Goal: Transaction & Acquisition: Purchase product/service

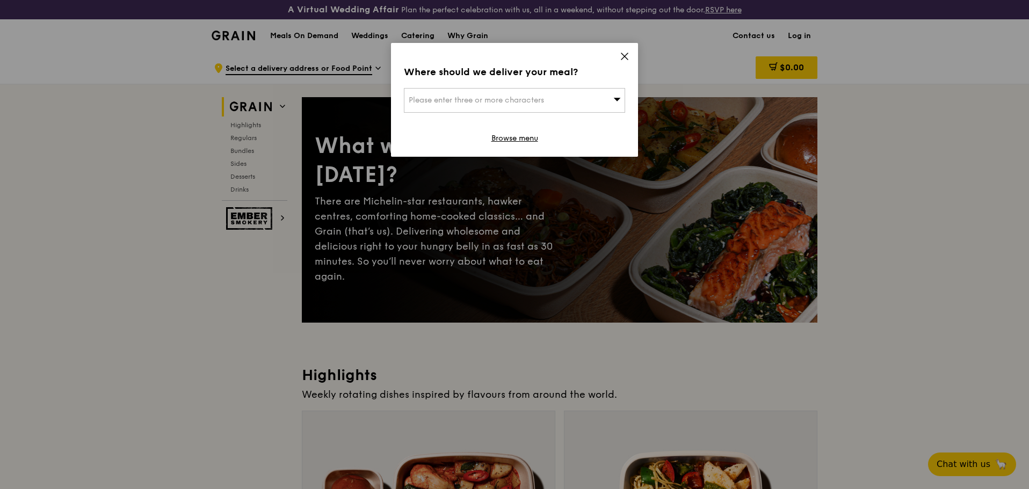
click at [621, 53] on icon at bounding box center [625, 57] width 10 height 10
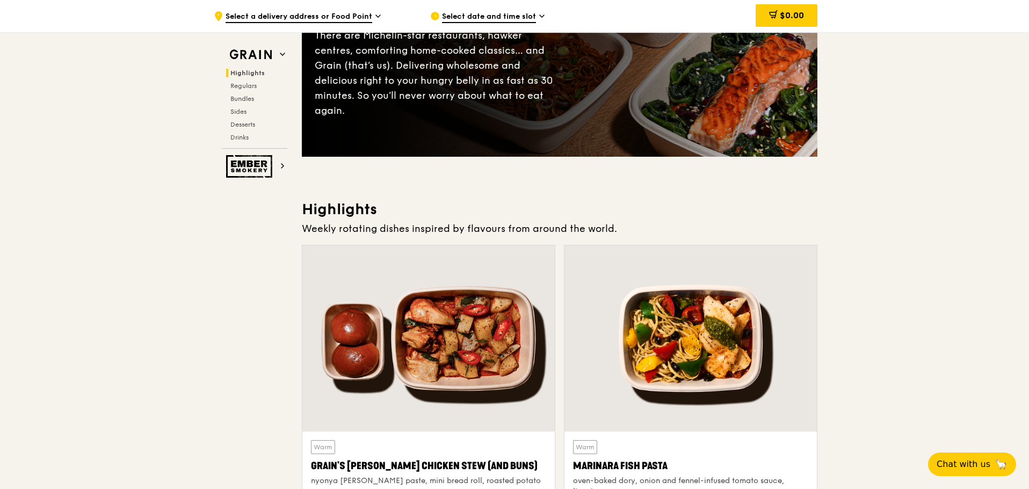
scroll to position [54, 0]
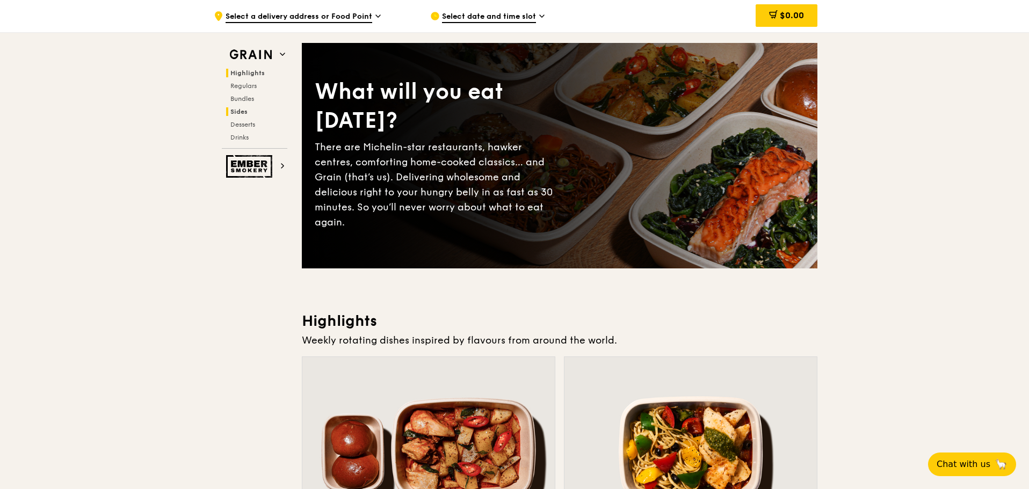
click at [243, 111] on span "Sides" at bounding box center [238, 112] width 17 height 8
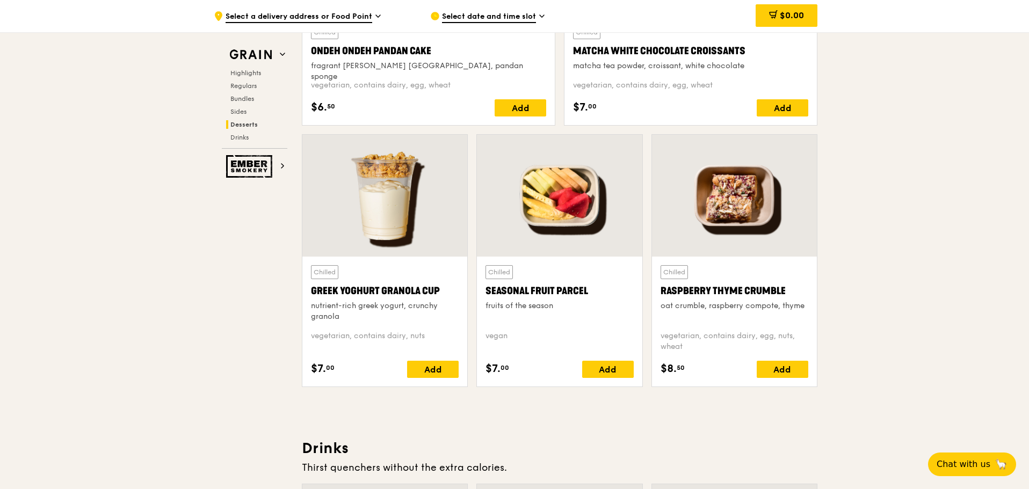
scroll to position [3315, 0]
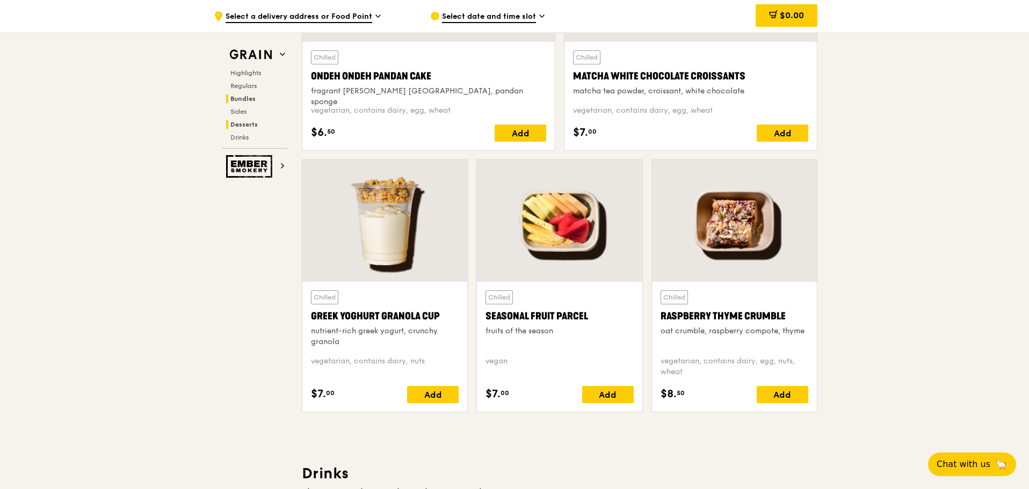
click at [247, 98] on span "Bundles" at bounding box center [242, 99] width 25 height 8
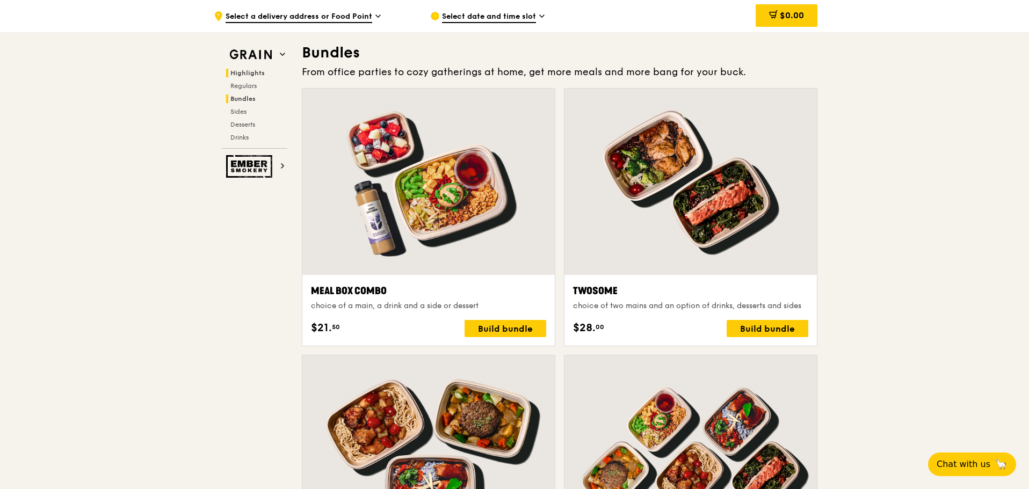
click at [252, 75] on span "Highlights" at bounding box center [247, 73] width 34 height 8
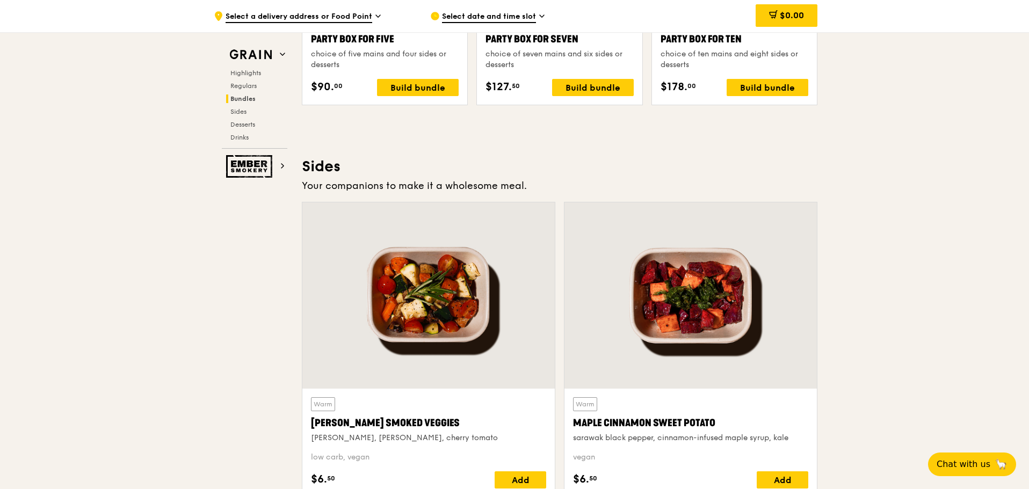
scroll to position [2310, 0]
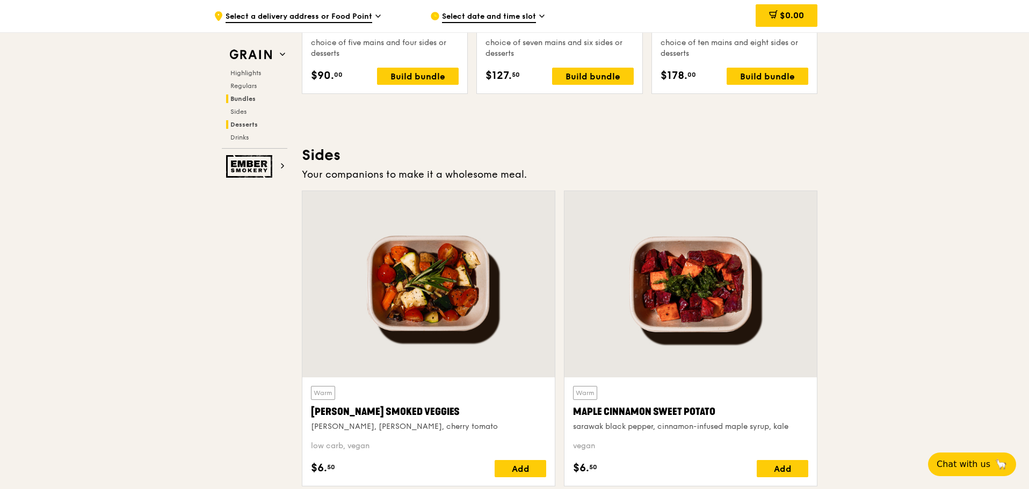
click at [244, 126] on span "Desserts" at bounding box center [243, 125] width 27 height 8
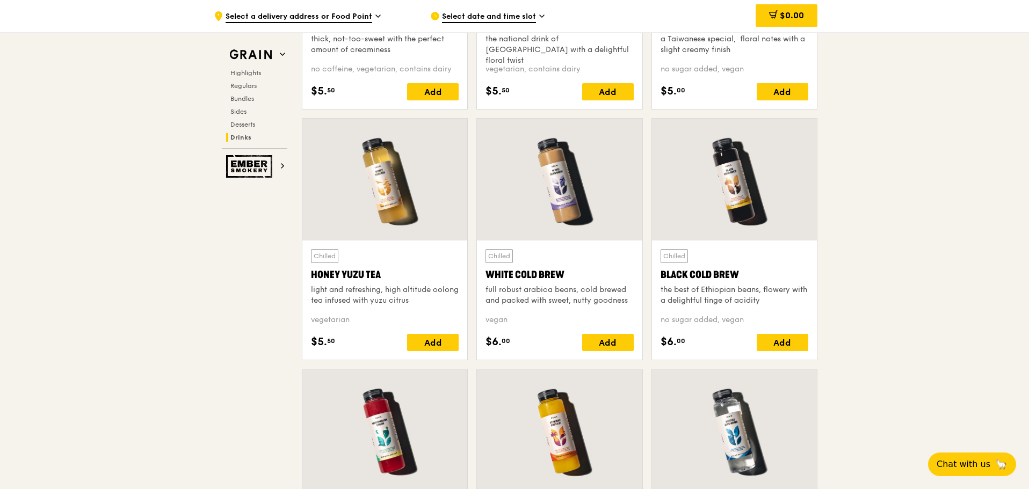
scroll to position [3922, 0]
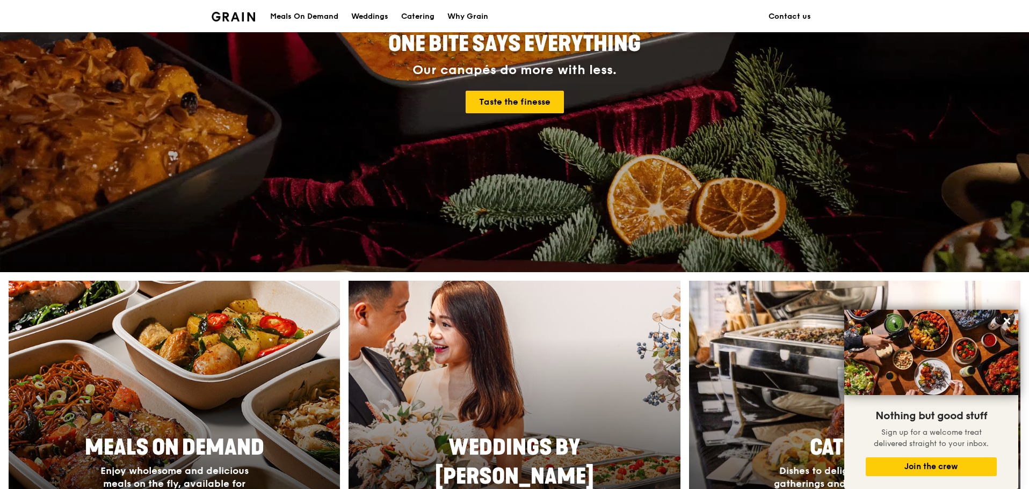
scroll to position [161, 0]
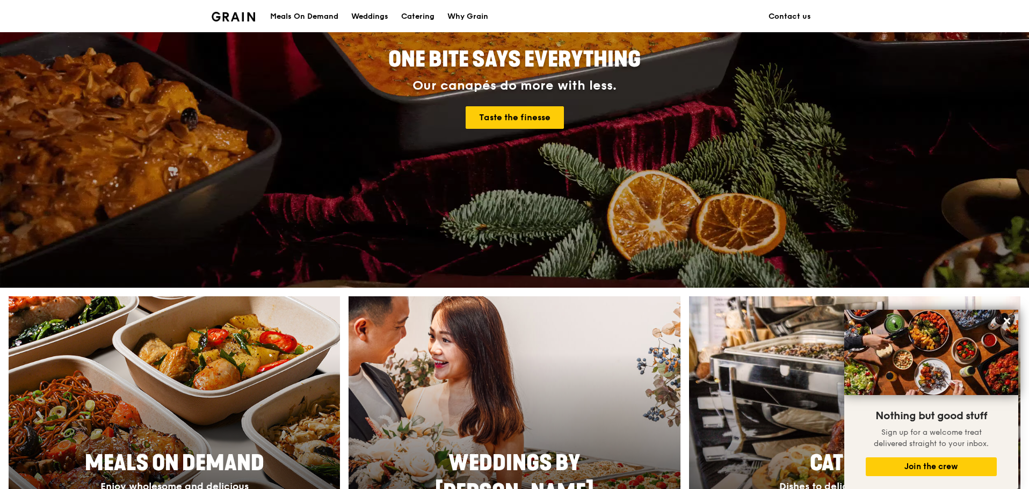
click at [317, 19] on div "Meals On Demand" at bounding box center [304, 17] width 68 height 32
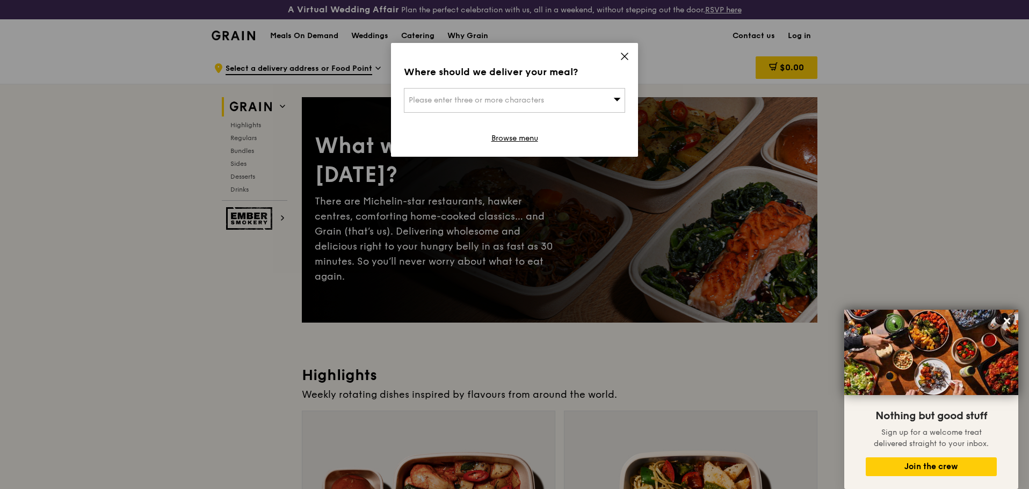
click at [621, 55] on icon at bounding box center [625, 57] width 10 height 10
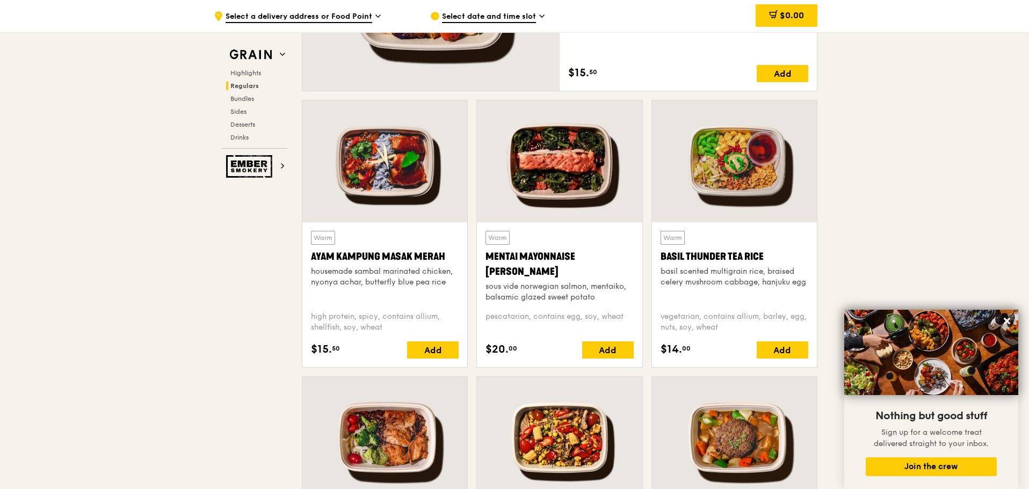
scroll to position [1074, 0]
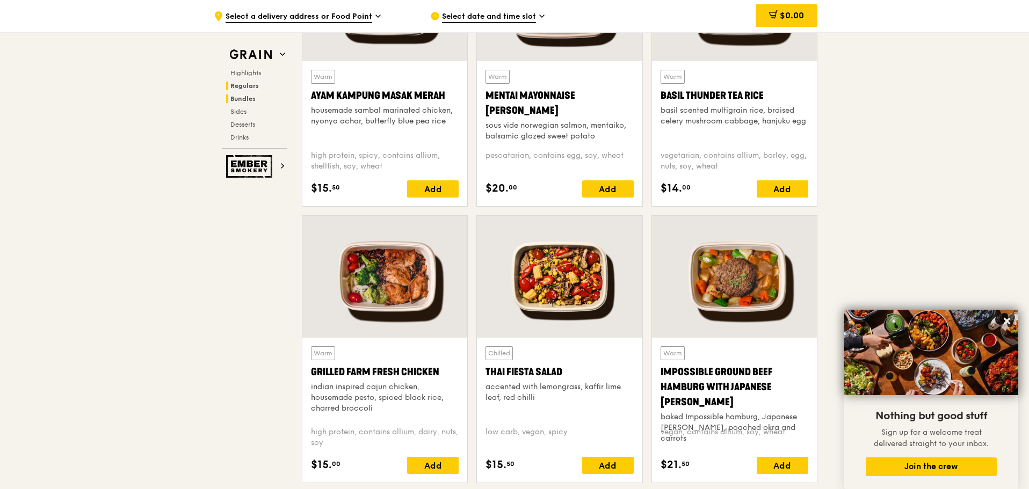
click at [244, 95] on span "Bundles" at bounding box center [242, 99] width 25 height 8
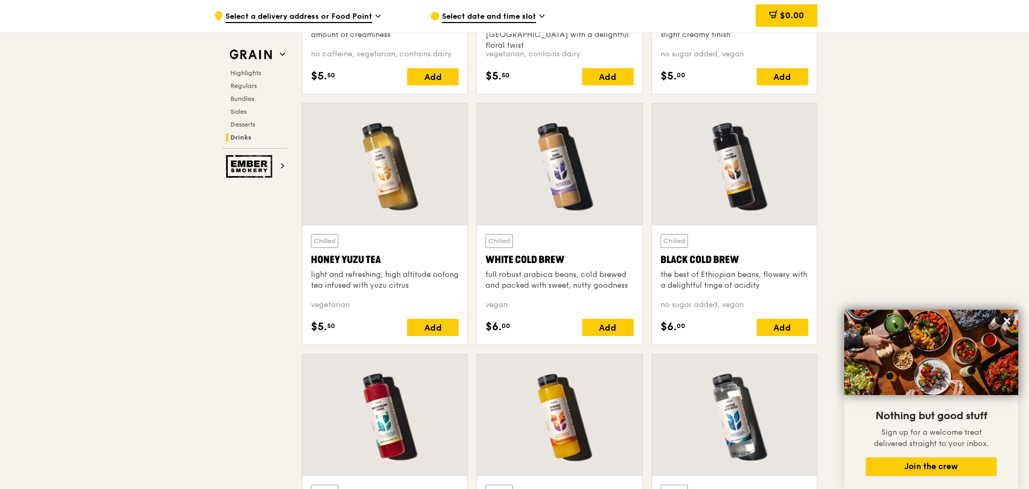
scroll to position [3973, 0]
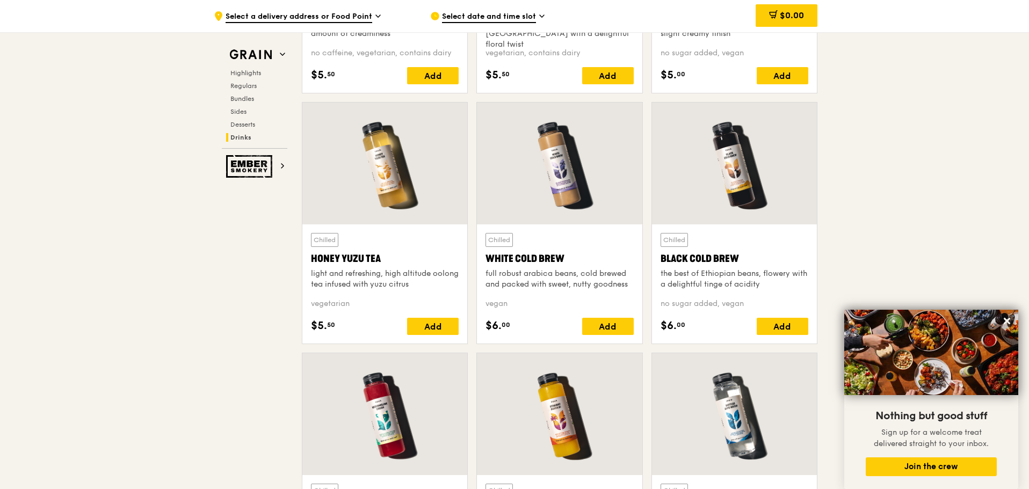
drag, startPoint x: 1027, startPoint y: 413, endPoint x: 1026, endPoint y: 435, distance: 21.5
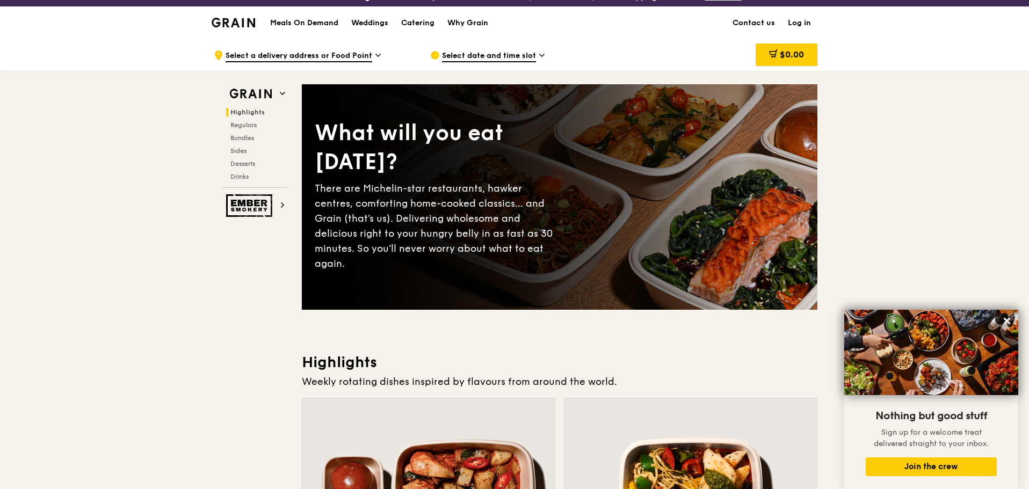
scroll to position [0, 0]
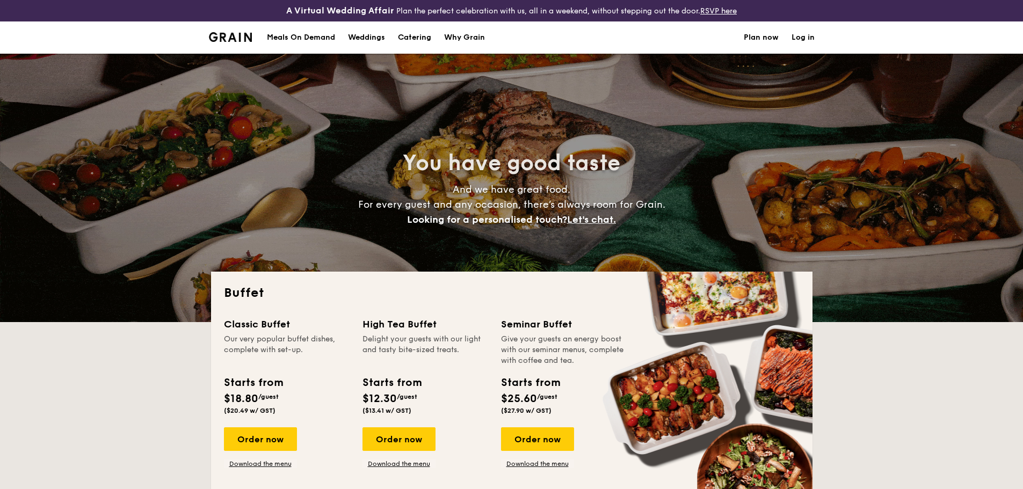
select select
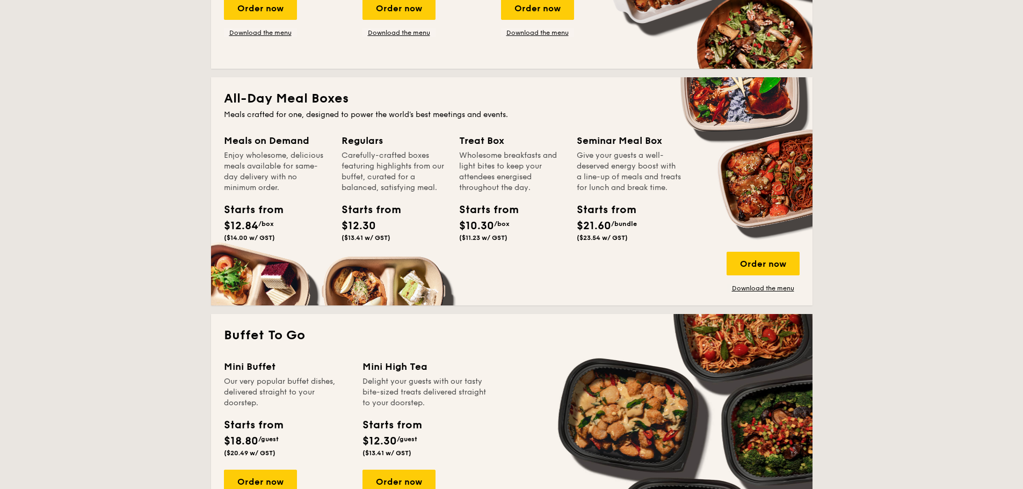
scroll to position [430, 0]
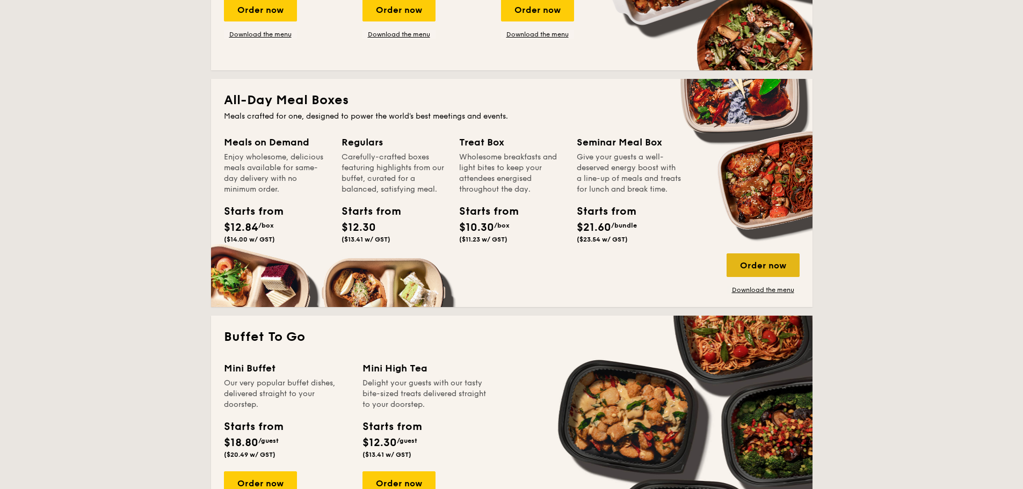
click at [766, 269] on div "Order now" at bounding box center [763, 266] width 73 height 24
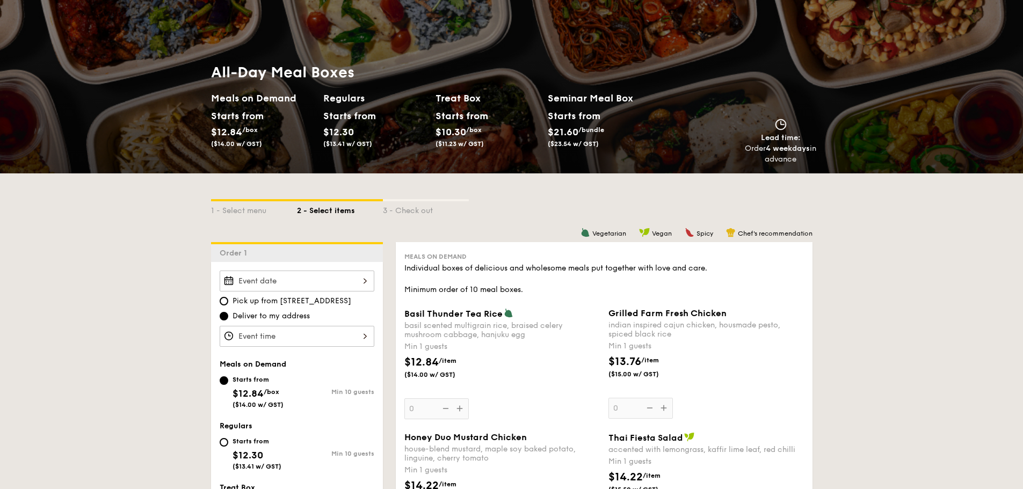
scroll to position [107, 0]
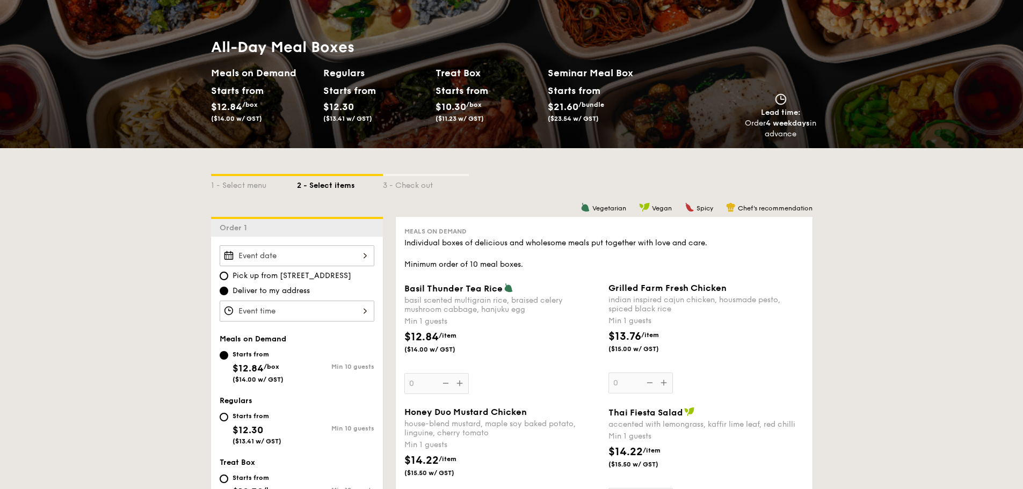
click at [461, 76] on h2 "Treat Box" at bounding box center [488, 73] width 104 height 15
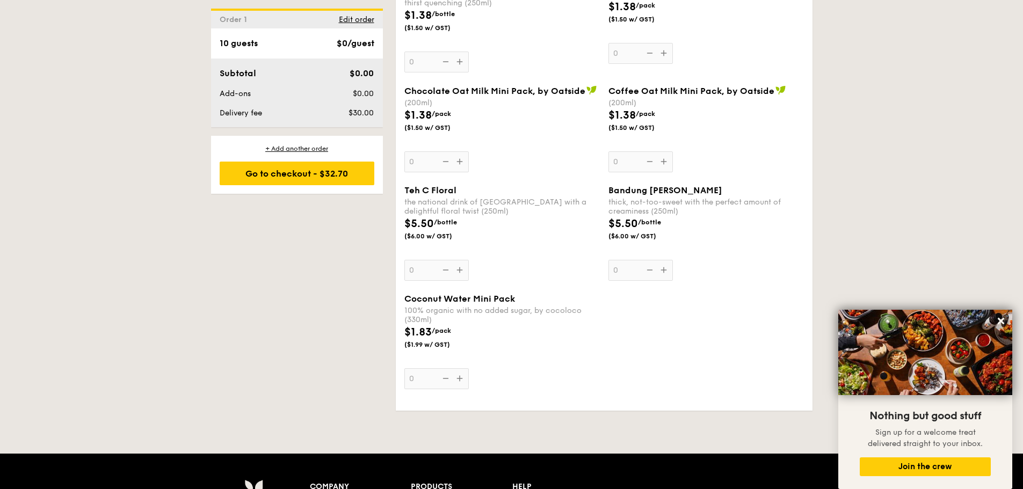
scroll to position [1880, 0]
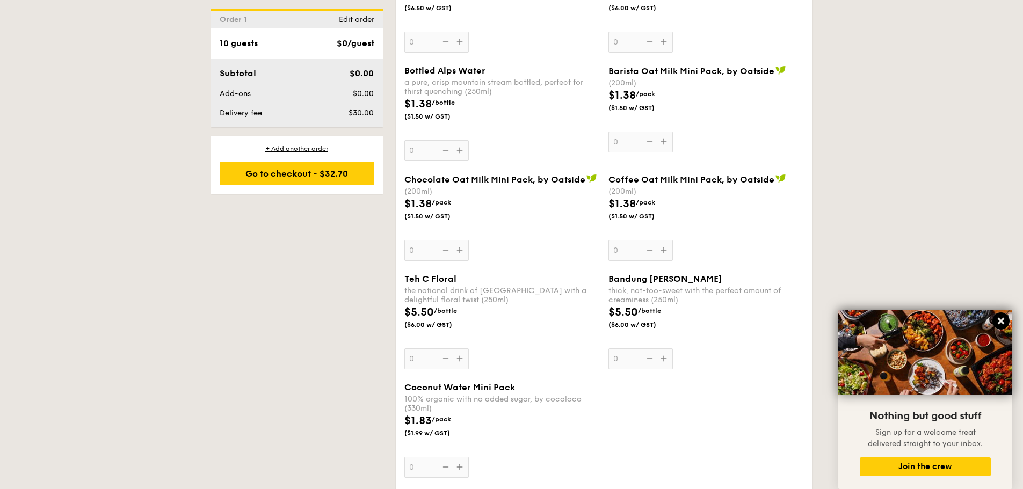
click at [997, 325] on icon at bounding box center [1001, 321] width 10 height 10
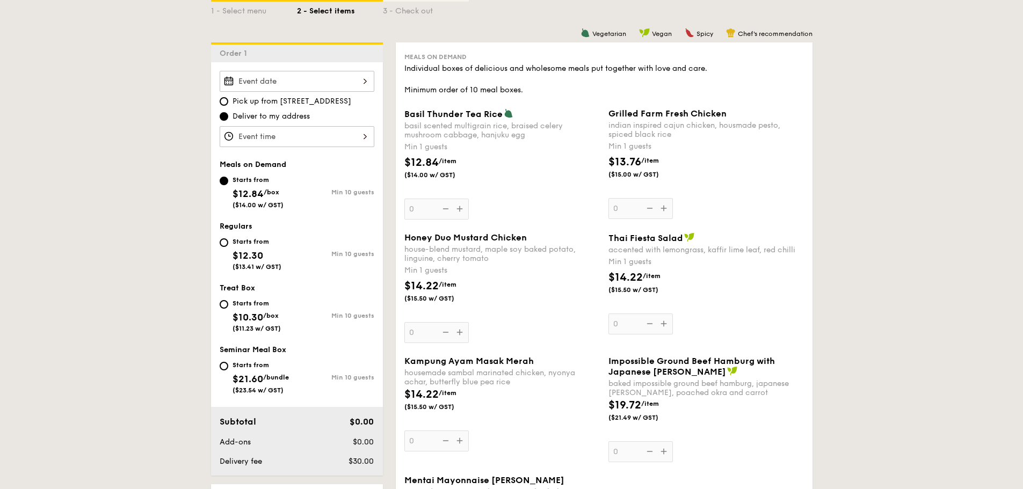
scroll to position [215, 0]
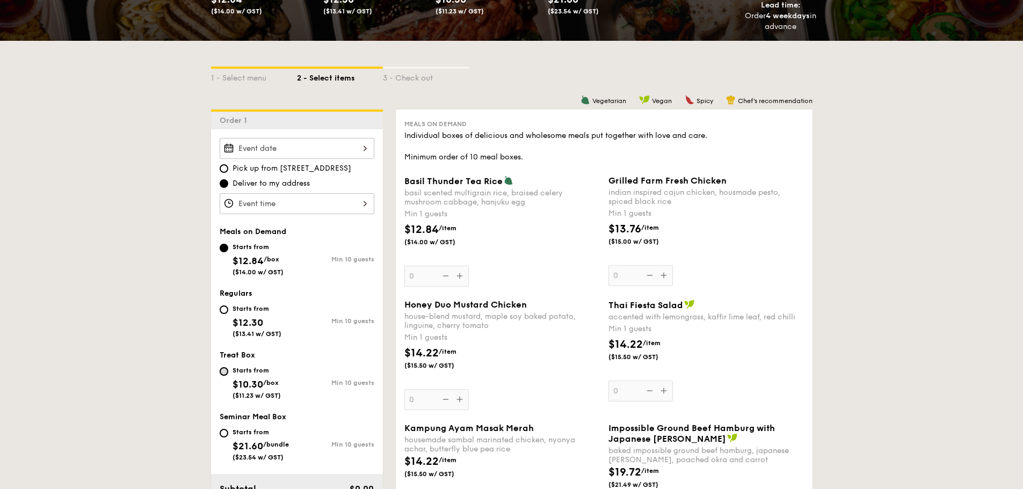
click at [226, 370] on input "Starts from $10.30 /box ($11.23 w/ GST) Min 10 guests" at bounding box center [224, 371] width 9 height 9
radio input "true"
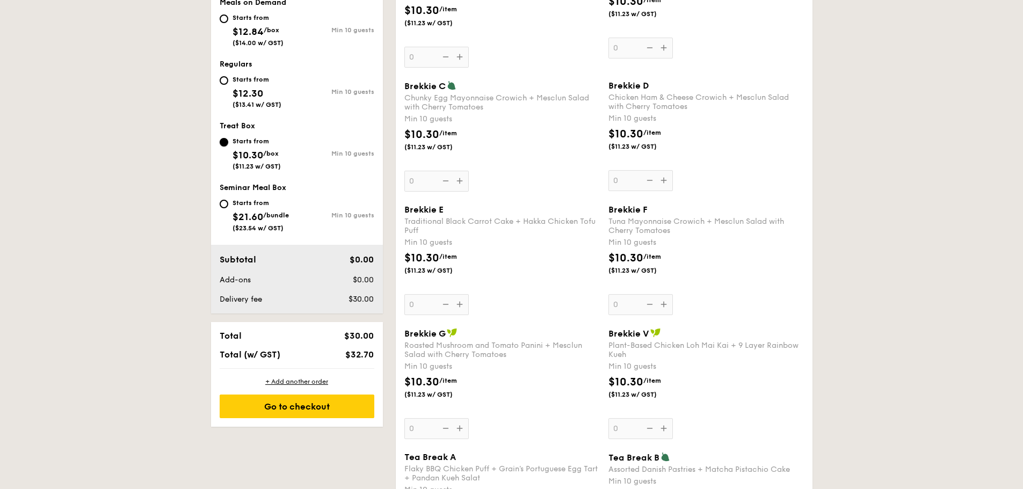
scroll to position [483, 0]
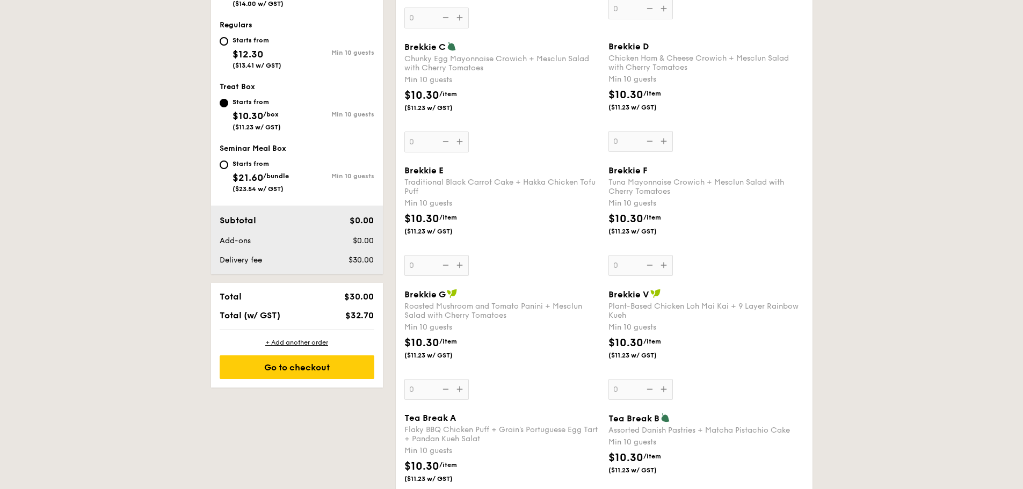
click at [425, 174] on span "Brekkie E" at bounding box center [423, 170] width 39 height 10
click at [425, 255] on input "0" at bounding box center [436, 265] width 64 height 21
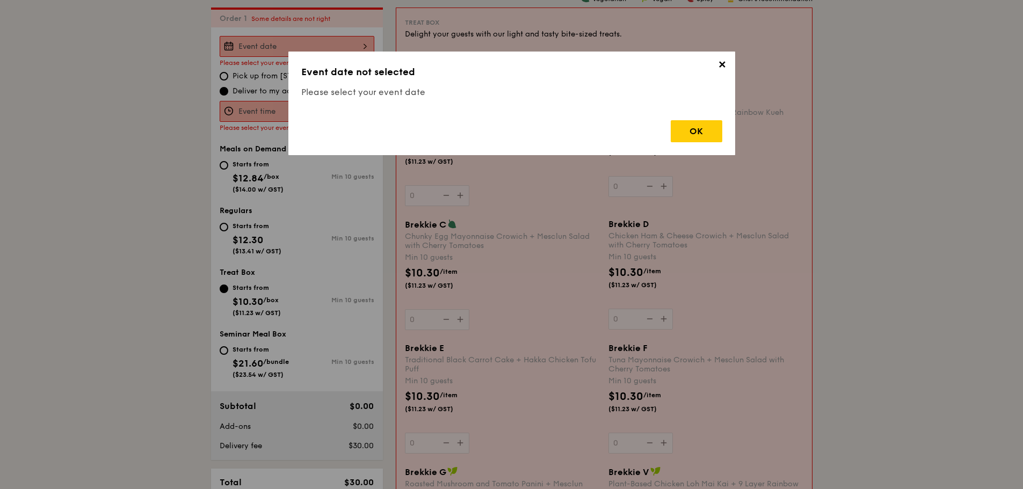
scroll to position [308, 0]
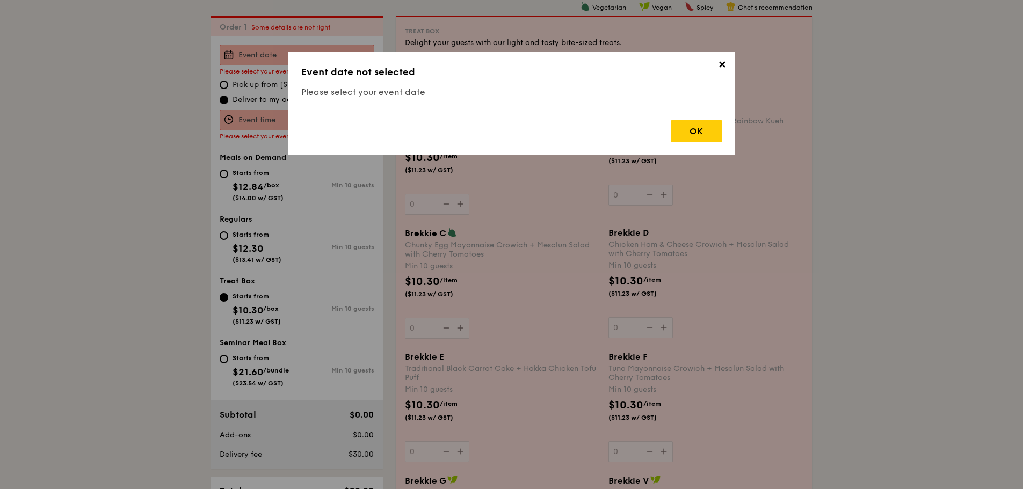
click at [727, 66] on span "✕" at bounding box center [722, 66] width 15 height 15
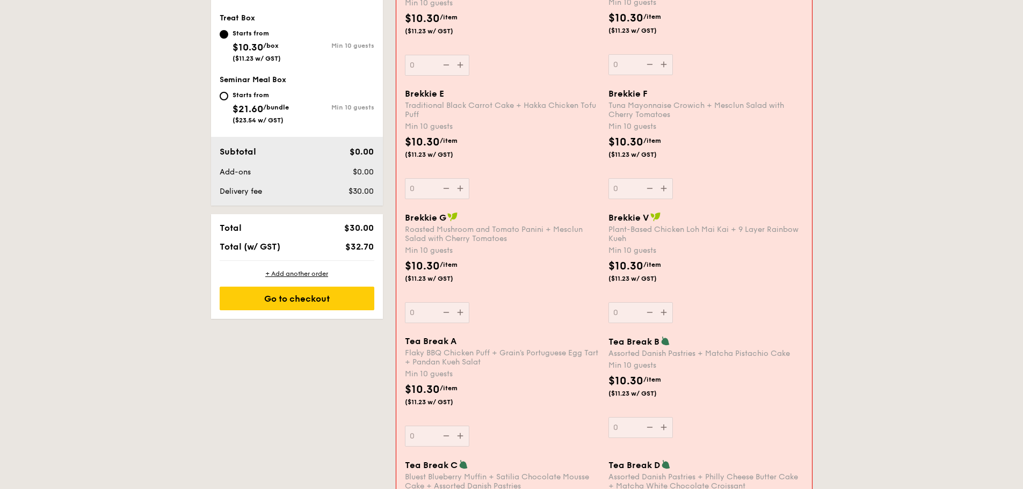
scroll to position [577, 0]
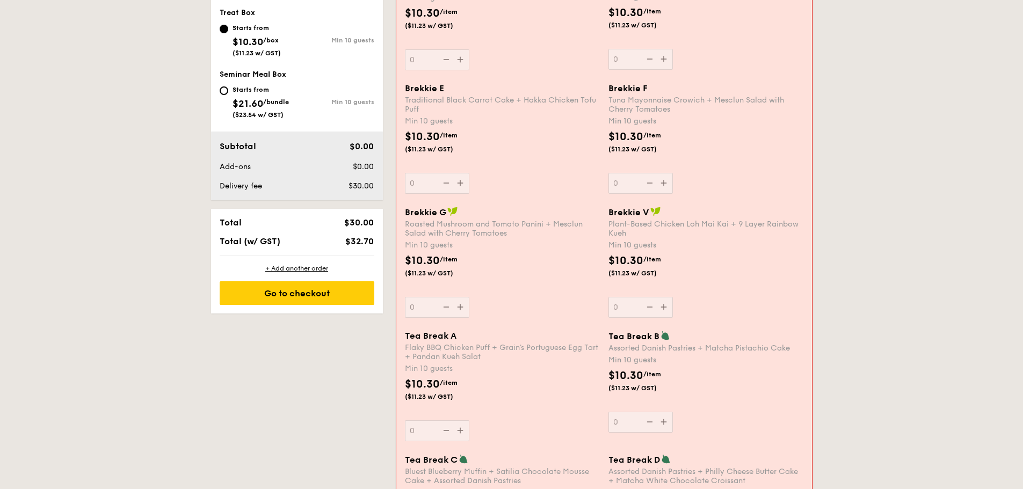
select select
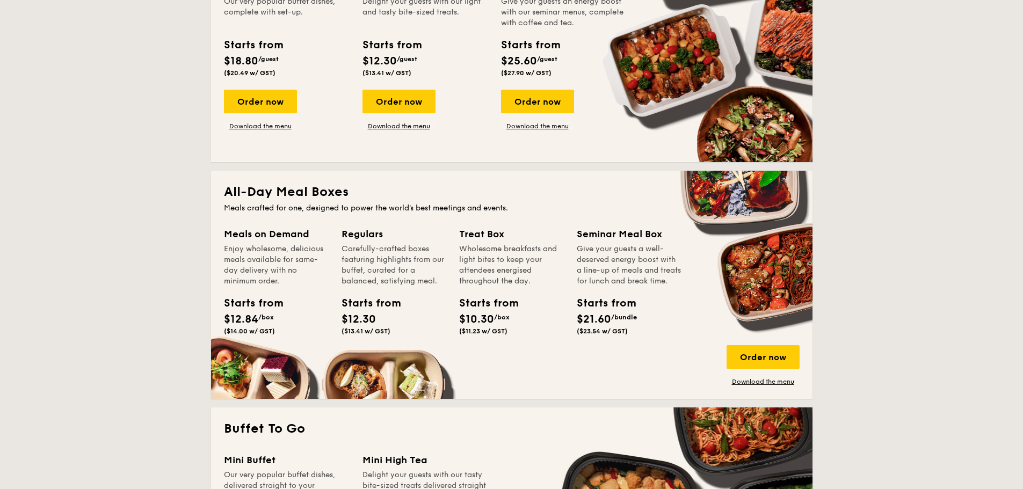
scroll to position [314, 0]
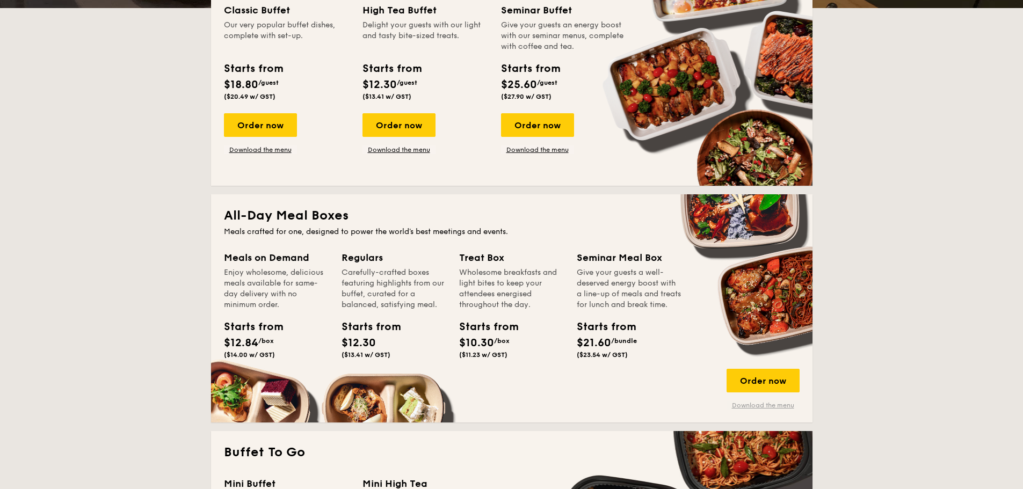
click at [744, 406] on link "Download the menu" at bounding box center [763, 405] width 73 height 9
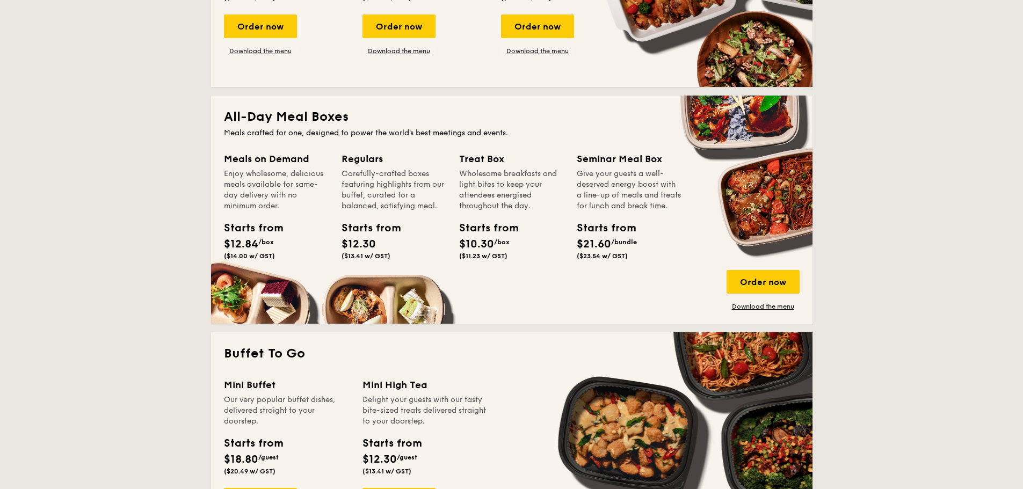
scroll to position [368, 0]
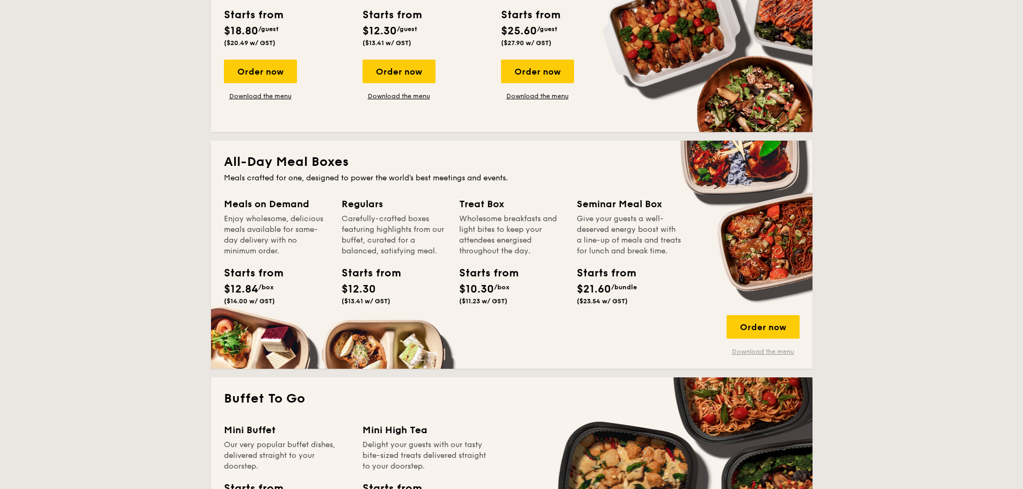
click at [770, 352] on link "Download the menu" at bounding box center [763, 352] width 73 height 9
